Goal: Information Seeking & Learning: Learn about a topic

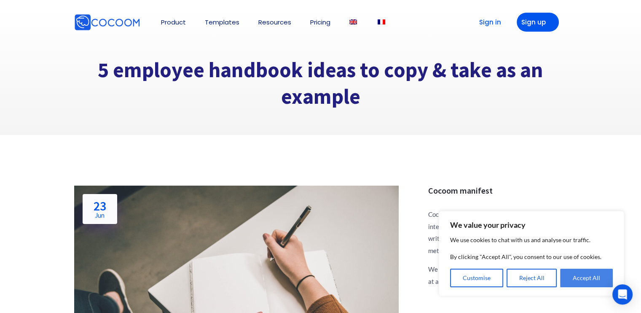
click at [579, 285] on button "Accept All" at bounding box center [587, 278] width 53 height 19
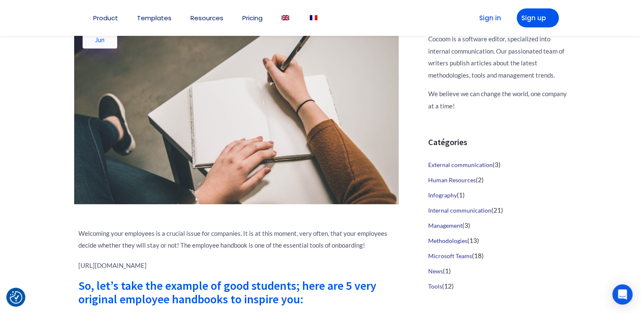
scroll to position [169, 0]
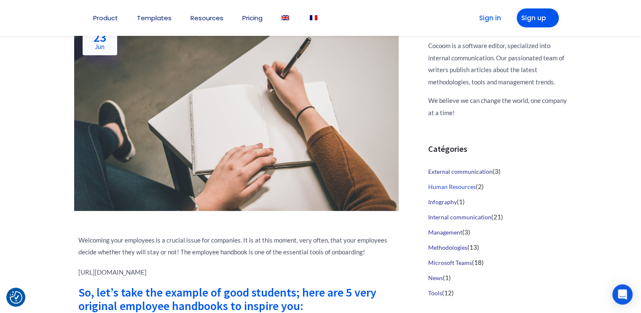
click at [463, 188] on link "Human Resources" at bounding box center [452, 186] width 48 height 7
